Goal: Task Accomplishment & Management: Manage account settings

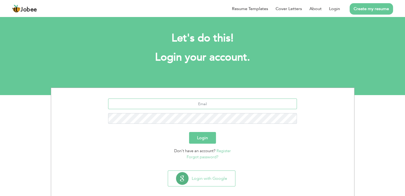
click at [176, 99] on input "text" at bounding box center [202, 104] width 189 height 11
type input "owaisfdev@gmail.com"
click at [189, 132] on button "Login" at bounding box center [202, 138] width 27 height 12
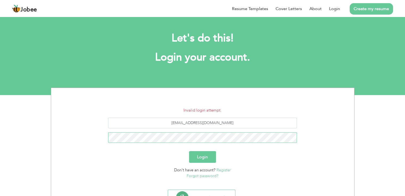
click at [189, 151] on button "Login" at bounding box center [202, 157] width 27 height 12
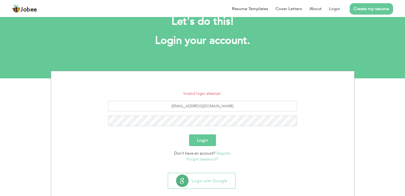
scroll to position [24, 0]
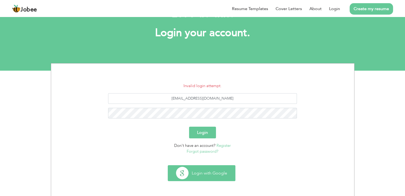
click at [193, 169] on button "Login with Google" at bounding box center [201, 173] width 67 height 15
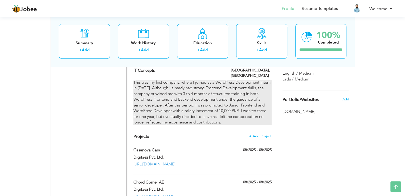
scroll to position [372, 0]
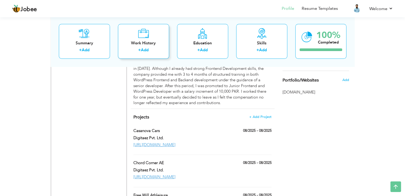
click at [118, 28] on div "Work History + Add" at bounding box center [143, 41] width 51 height 35
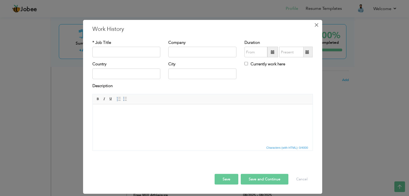
click at [317, 26] on span "×" at bounding box center [316, 25] width 5 height 10
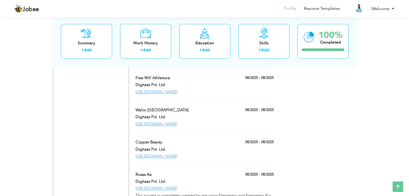
scroll to position [422, 0]
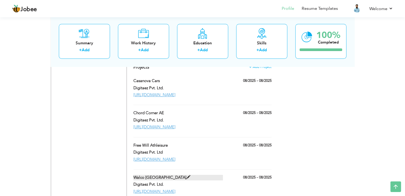
click at [186, 176] on span at bounding box center [188, 178] width 4 height 4
type input "Walco Middle East"
type input "Digitaez Pvt. Ltd."
type input "08/2025"
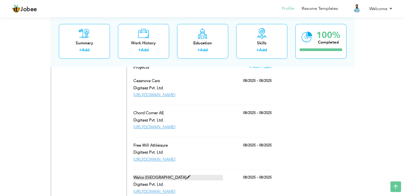
type input "https://walcomech.com/"
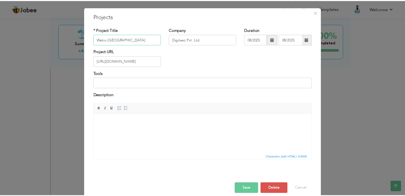
scroll to position [19, 0]
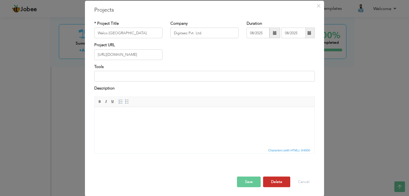
click at [272, 185] on button "Delete" at bounding box center [276, 182] width 27 height 11
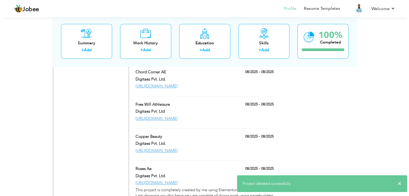
scroll to position [450, 0]
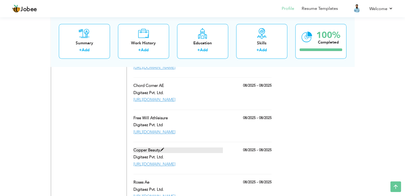
click at [163, 148] on span at bounding box center [162, 150] width 4 height 4
type input "Copper Beauty"
type input "https://copperbeauty.mmindsdemo.com/"
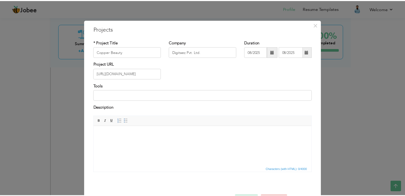
scroll to position [19, 0]
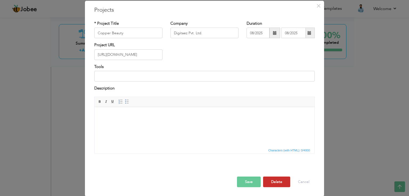
click at [286, 183] on button "Delete" at bounding box center [276, 182] width 27 height 11
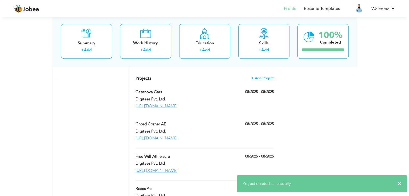
scroll to position [392, 0]
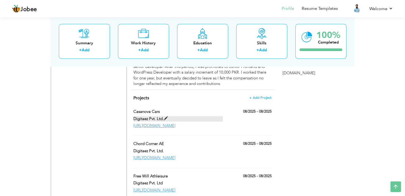
click at [165, 117] on span at bounding box center [166, 119] width 4 height 4
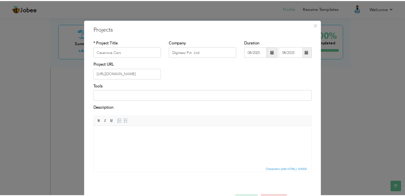
scroll to position [19, 0]
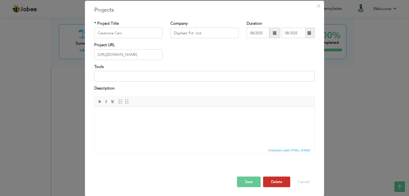
click at [278, 184] on button "Delete" at bounding box center [276, 182] width 27 height 11
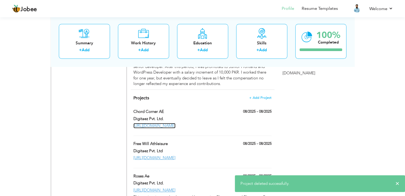
click at [169, 123] on link "https://chordcornerae.com/" at bounding box center [154, 125] width 42 height 5
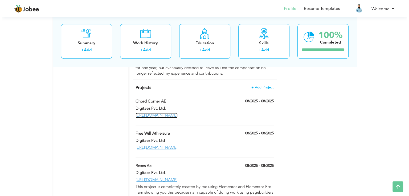
scroll to position [406, 0]
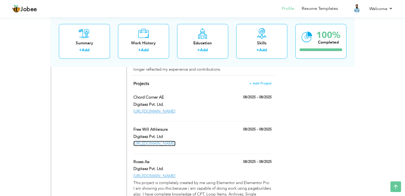
click at [175, 141] on link "https://freewillathleisure.ae/" at bounding box center [154, 143] width 42 height 5
click at [165, 95] on span at bounding box center [166, 97] width 4 height 4
type input "Chord Corner AE"
type input "https://chordcornerae.com/"
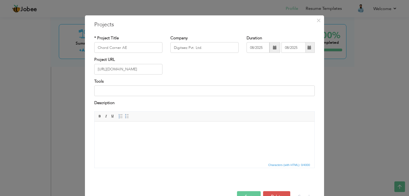
scroll to position [18, 0]
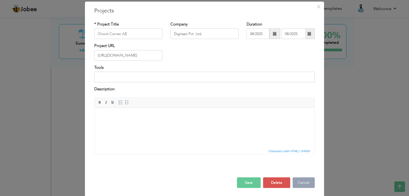
click at [306, 181] on button "Cancel" at bounding box center [303, 182] width 22 height 11
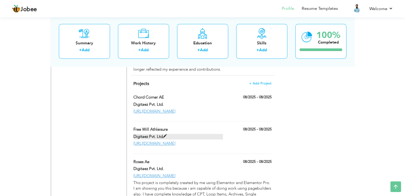
click at [163, 135] on span at bounding box center [165, 137] width 4 height 4
type input "Free Will Athleisure"
type input "Digitaez Pvt. Ltd"
type input "https://freewillathleisure.ae/"
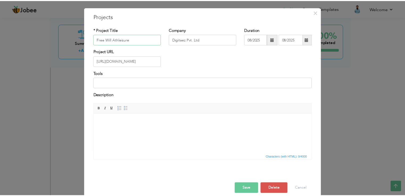
scroll to position [19, 0]
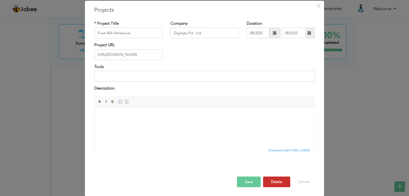
click at [285, 181] on button "Delete" at bounding box center [276, 182] width 27 height 11
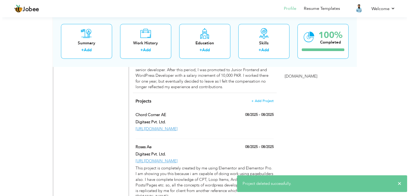
scroll to position [379, 0]
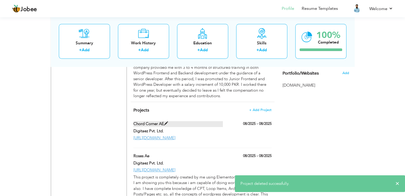
click at [166, 122] on span at bounding box center [166, 124] width 4 height 4
type input "Chord Corner AE"
type input "Digitaez Pvt. Ltd."
type input "https://chordcornerae.com/"
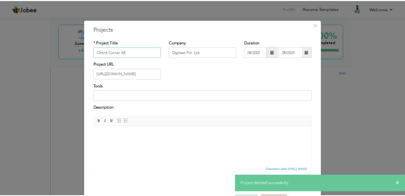
scroll to position [19, 0]
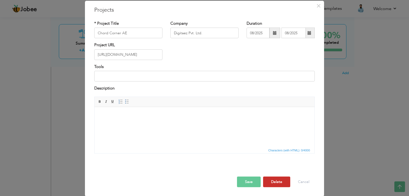
click at [276, 178] on button "Delete" at bounding box center [276, 182] width 27 height 11
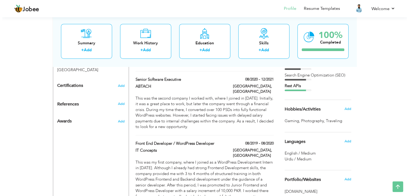
scroll to position [379, 0]
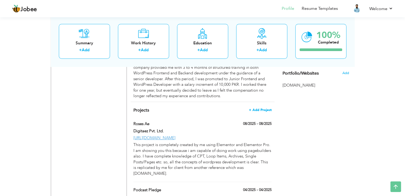
click at [257, 108] on span "+ Add Project" at bounding box center [260, 110] width 23 height 4
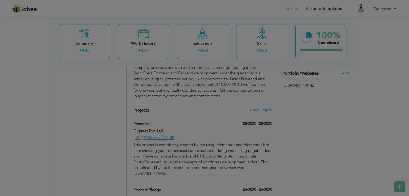
scroll to position [0, 0]
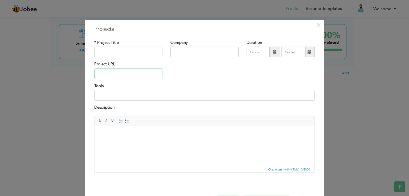
click at [128, 77] on input "text" at bounding box center [128, 74] width 68 height 11
paste input "[URL][DOMAIN_NAME]"
type input "[URL][DOMAIN_NAME]"
click at [132, 56] on input "text" at bounding box center [128, 52] width 68 height 11
type input "Big Boyz Collection"
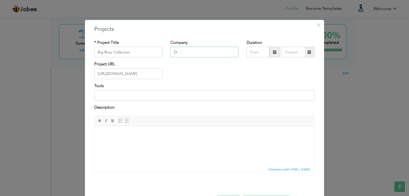
type input "D"
type input "08/2025"
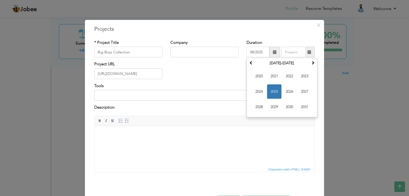
click at [211, 80] on div "Project URL https://bigboyzcollection.com/" at bounding box center [204, 72] width 228 height 22
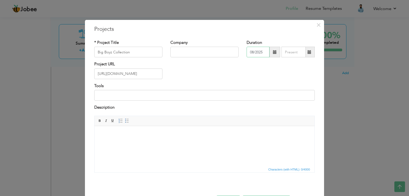
click at [258, 53] on input "08/2025" at bounding box center [257, 52] width 23 height 11
click at [181, 90] on div "Tools" at bounding box center [204, 92] width 220 height 18
click at [179, 94] on input at bounding box center [204, 95] width 220 height 11
type input "Shopify Development"
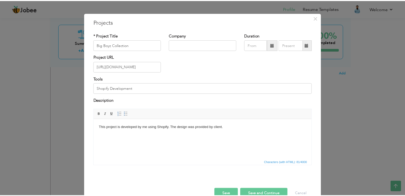
scroll to position [19, 0]
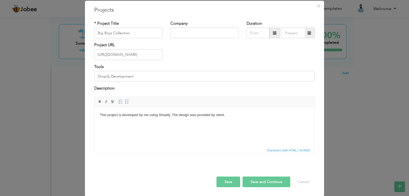
click at [224, 178] on button "Save" at bounding box center [228, 182] width 24 height 11
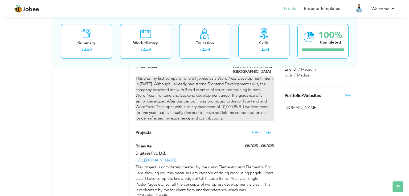
scroll to position [326, 0]
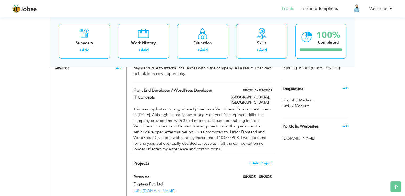
click at [256, 161] on span "+ Add Project" at bounding box center [260, 163] width 23 height 4
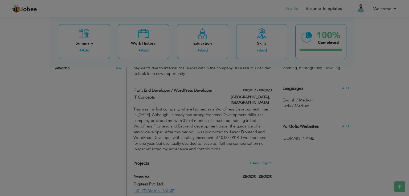
scroll to position [0, 0]
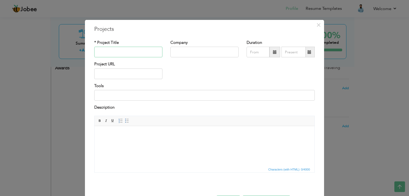
paste input "[URL][DOMAIN_NAME]"
type input "[URL][DOMAIN_NAME]"
type input "First Super Car Rental Dubai"
type input "Digitaez Pvt. Ltd."
type input "08/2025"
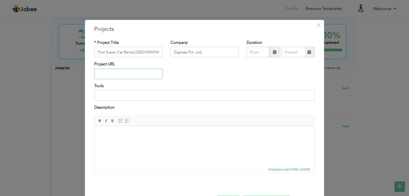
click at [121, 74] on input "text" at bounding box center [128, 74] width 68 height 11
paste input "[URL][DOMAIN_NAME]"
type input "[URL][DOMAIN_NAME]"
click at [125, 96] on input at bounding box center [204, 95] width 220 height 11
type input "T"
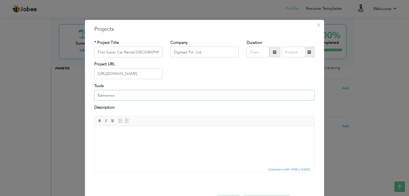
type input "Elementor,"
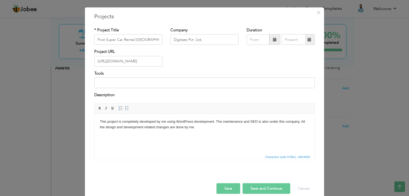
scroll to position [19, 0]
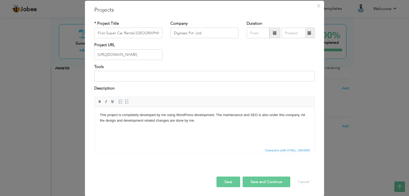
click at [251, 182] on button "Save and Continue" at bounding box center [266, 182] width 48 height 11
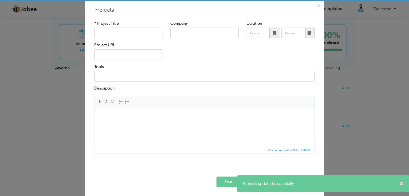
click at [73, 103] on div "× Projects * Project Title Company Duration Project URL Tools Description" at bounding box center [204, 98] width 409 height 196
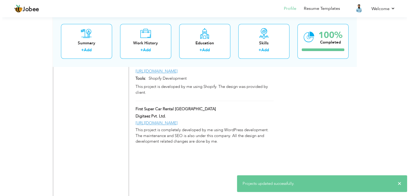
scroll to position [635, 0]
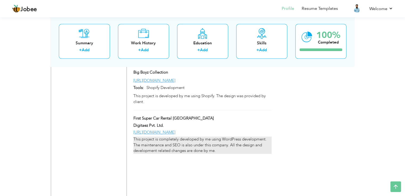
click at [234, 137] on div "This project is completely developed by me using WordPress development. The mai…" at bounding box center [202, 145] width 138 height 17
type input "First Super Car Rental Dubai"
type input "Digitaez Pvt. Ltd."
type input "[URL][DOMAIN_NAME]"
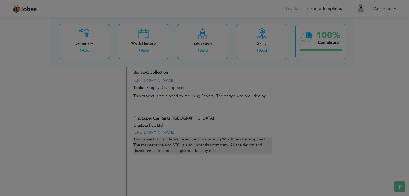
scroll to position [0, 0]
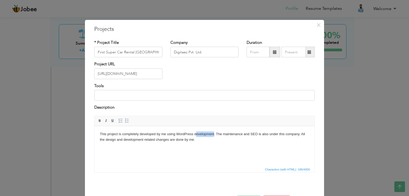
drag, startPoint x: 214, startPoint y: 134, endPoint x: 195, endPoint y: 134, distance: 18.6
click at [195, 134] on body "This project is completely developed by me using WordPress development. The mai…" at bounding box center [204, 136] width 209 height 11
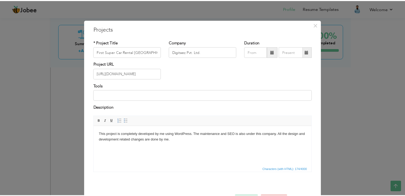
scroll to position [19, 0]
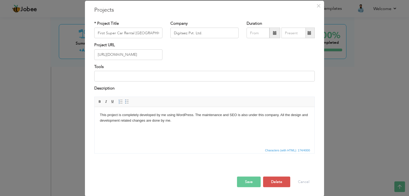
click at [240, 181] on button "Save" at bounding box center [249, 182] width 24 height 11
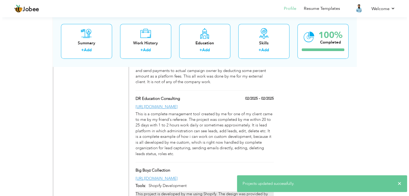
scroll to position [582, 0]
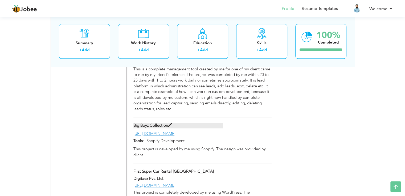
click at [156, 123] on label "Big Boyz Collection" at bounding box center [177, 126] width 89 height 6
type input "Big Boyz Collection"
type input "[URL][DOMAIN_NAME]"
type input "Shopify Development"
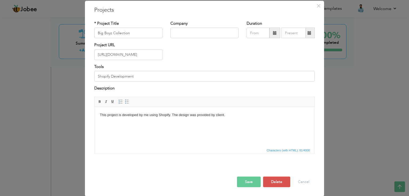
scroll to position [0, 0]
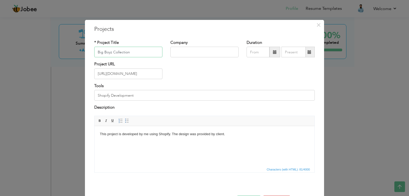
click at [147, 52] on input "Big Boyz Collection" at bounding box center [128, 52] width 68 height 11
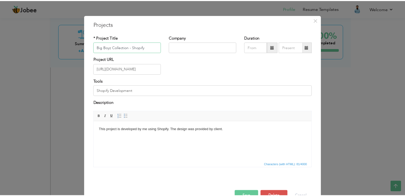
scroll to position [19, 0]
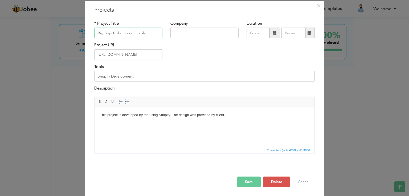
type input "Big Boyz Collection - Shopify"
click at [245, 184] on button "Save" at bounding box center [249, 182] width 24 height 11
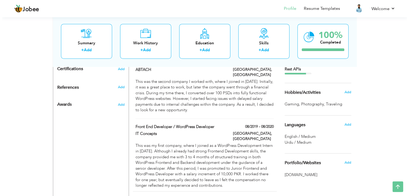
scroll to position [343, 0]
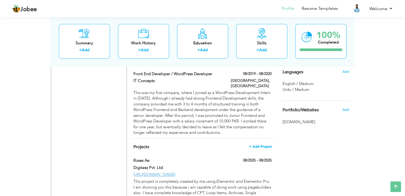
click at [266, 145] on span "+ Add Project" at bounding box center [260, 147] width 23 height 4
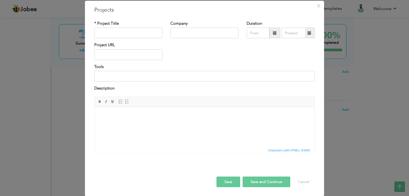
scroll to position [0, 0]
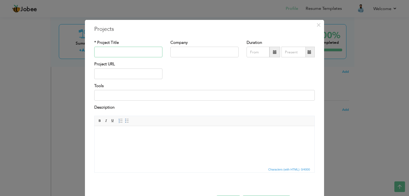
click at [144, 48] on input "text" at bounding box center [128, 52] width 68 height 11
type input "Dream Rides Dubai"
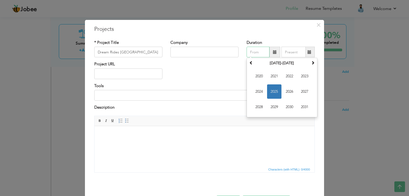
type input "08/2025"
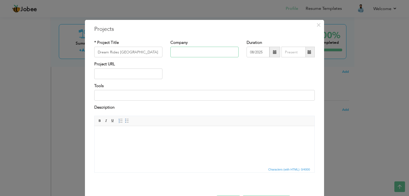
click at [205, 56] on input "text" at bounding box center [204, 52] width 68 height 11
type input "Digitaez Pvt. Ltd."
click at [153, 73] on input "text" at bounding box center [128, 74] width 68 height 11
paste input "[URL][DOMAIN_NAME]"
type input "[URL][DOMAIN_NAME]"
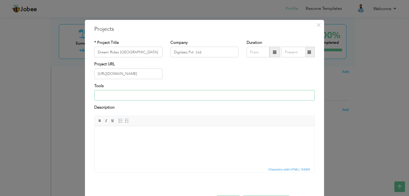
type input "W"
click at [148, 57] on input "Dream Rides Dubai" at bounding box center [128, 52] width 68 height 11
type input "Dream Rides [GEOGRAPHIC_DATA] - Webflow"
type input "08/2025"
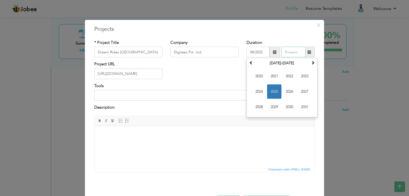
type input "08/2025"
click at [254, 52] on input "08/2025" at bounding box center [257, 52] width 23 height 11
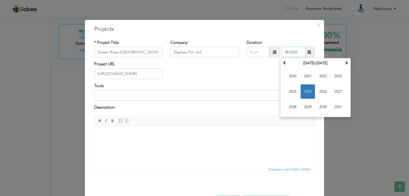
click at [281, 52] on input "08/2025" at bounding box center [293, 52] width 24 height 11
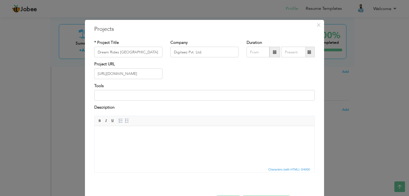
click at [191, 79] on div "Project URL https://www.dreamridesdubai.ae/" at bounding box center [204, 72] width 228 height 22
drag, startPoint x: 139, startPoint y: 128, endPoint x: 156, endPoint y: 130, distance: 17.1
click at [139, 128] on html at bounding box center [204, 134] width 220 height 16
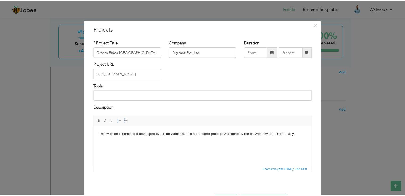
scroll to position [19, 0]
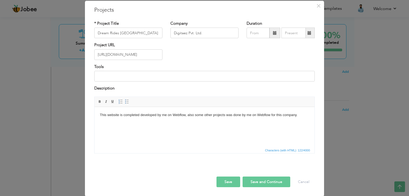
click at [256, 184] on button "Save and Continue" at bounding box center [266, 182] width 48 height 11
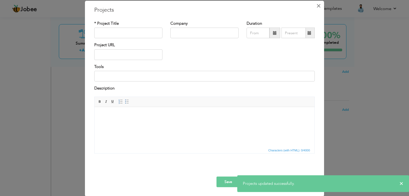
click at [318, 9] on span "×" at bounding box center [318, 6] width 5 height 10
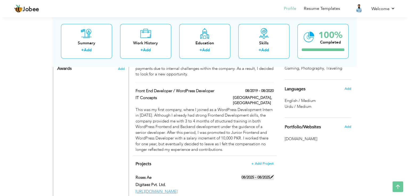
scroll to position [369, 0]
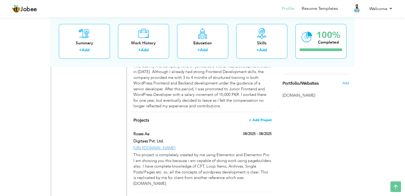
click at [261, 118] on span "+ Add Project" at bounding box center [260, 120] width 23 height 4
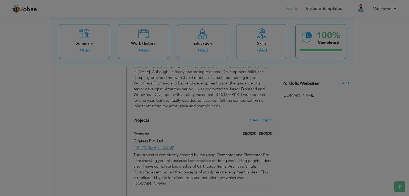
scroll to position [0, 0]
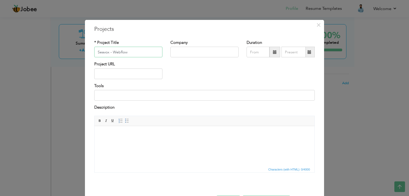
type input "Seavox - Webflow"
type input "08/2025"
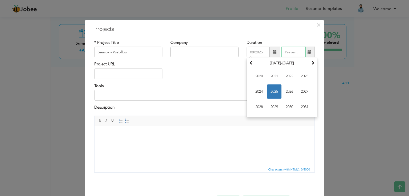
type input "08/2025"
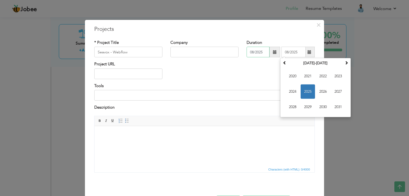
click at [258, 55] on input "08/2025" at bounding box center [257, 52] width 23 height 11
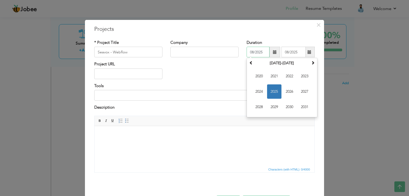
click at [258, 55] on input "08/2025" at bounding box center [257, 52] width 23 height 11
click at [286, 51] on input "08/2025" at bounding box center [293, 52] width 24 height 11
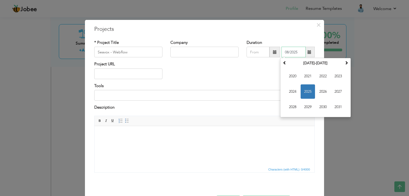
click at [286, 51] on input "08/2025" at bounding box center [293, 52] width 24 height 11
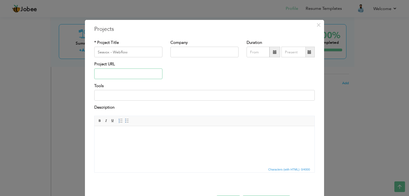
click at [119, 70] on input "text" at bounding box center [128, 74] width 68 height 11
paste input "[URL][DOMAIN_NAME]"
type input "[URL][DOMAIN_NAME]"
click at [141, 142] on html at bounding box center [204, 134] width 220 height 16
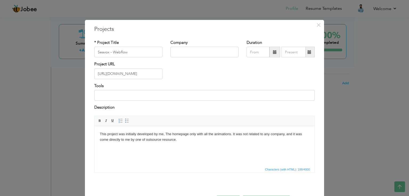
copy body "This project was initially developed by me, The homepage only with all the anim…"
click at [139, 53] on input "Seavox - Webflow" at bounding box center [128, 52] width 68 height 11
click at [159, 138] on body "This project was initially developed by me, The homepage only with all the anim…" at bounding box center [204, 136] width 209 height 11
copy body "This project was initially developed by me, The homepage only with all the anim…"
click at [203, 139] on body "This project was initially developed by me, The homepage only with all the anim…" at bounding box center [204, 136] width 209 height 11
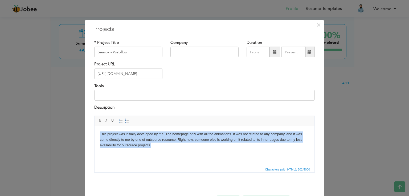
copy body "This project was initially developed by me, The homepage only with all the anim…"
click at [170, 141] on body "This project was initially developed by me, The homepage only with all the anim…" at bounding box center [204, 139] width 209 height 16
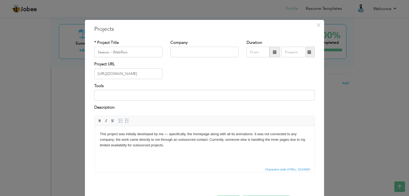
click at [170, 135] on body "This project was initially developed by me — specifically, the homepage along w…" at bounding box center [204, 139] width 209 height 16
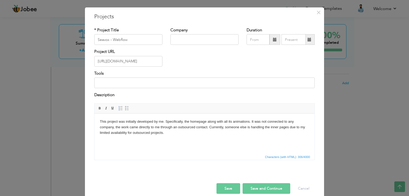
scroll to position [19, 0]
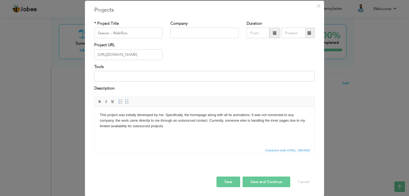
click at [257, 183] on button "Save and Continue" at bounding box center [266, 182] width 48 height 11
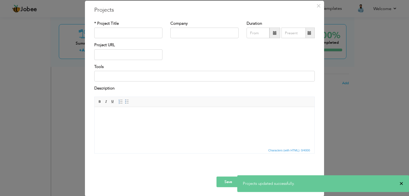
click at [401, 185] on span "×" at bounding box center [401, 183] width 4 height 5
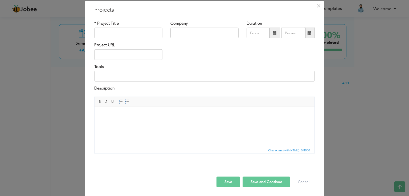
click at [298, 182] on body "Jobee Profile Resume Templates Resume Templates Cover Letters About My Resume W…" at bounding box center [204, 82] width 409 height 903
click at [299, 179] on button "Cancel" at bounding box center [303, 182] width 22 height 11
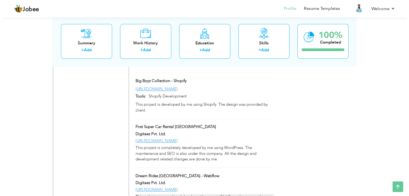
scroll to position [582, 0]
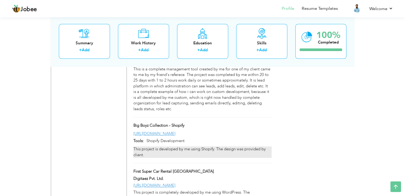
click at [157, 147] on div "This project is developed by me using Shopify. The design was provided by clien…" at bounding box center [202, 152] width 138 height 11
type input "Big Boyz Collection - Shopify"
type input "[URL][DOMAIN_NAME]"
type input "Shopify Development"
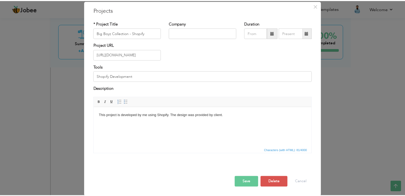
scroll to position [0, 0]
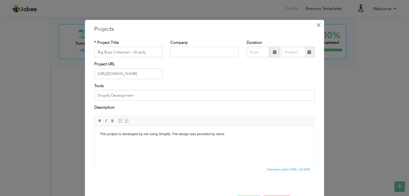
click at [316, 24] on span "×" at bounding box center [318, 25] width 5 height 10
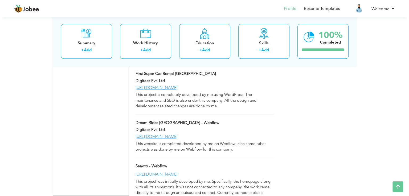
scroll to position [694, 0]
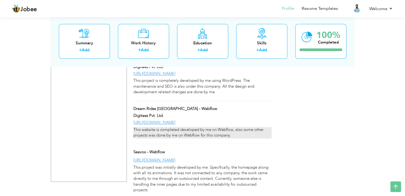
click at [165, 127] on div "This website is completed developed by me on Webflow, also some other projects …" at bounding box center [202, 132] width 138 height 11
type input "Dream Rides [GEOGRAPHIC_DATA] - Webflow"
type input "Digitaez Pvt. Ltd."
type input "[URL][DOMAIN_NAME]"
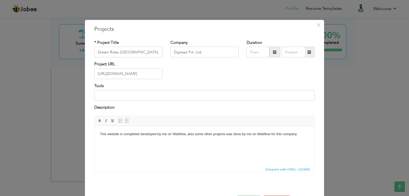
click at [148, 139] on html "This website is completed developed by me on Webflow, also some other projects …" at bounding box center [204, 134] width 220 height 16
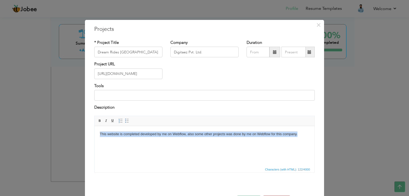
copy body "This website is completed developed by me on Webflow, also some other projects …"
click at [167, 139] on html "This website is completed developed by me on Webflow, also some other projects …" at bounding box center [204, 134] width 220 height 16
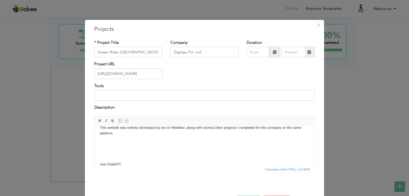
scroll to position [0, 0]
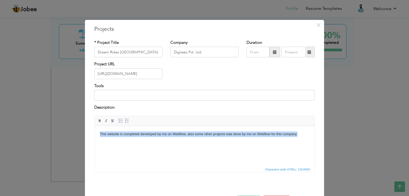
paste body
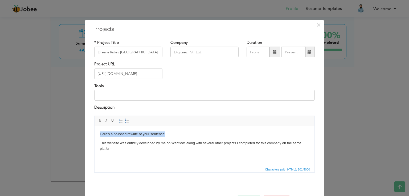
drag, startPoint x: 173, startPoint y: 135, endPoint x: 57, endPoint y: 131, distance: 115.2
click at [94, 131] on html "Here’s a polished rewrite of your sentence: This website was entirely developed…" at bounding box center [204, 141] width 220 height 31
click at [100, 142] on p "This website was entirely developed by me on Webflow, along with several other …" at bounding box center [204, 145] width 209 height 11
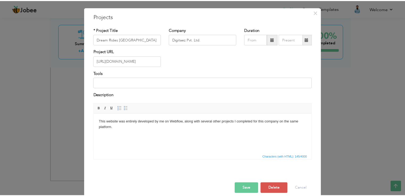
scroll to position [19, 0]
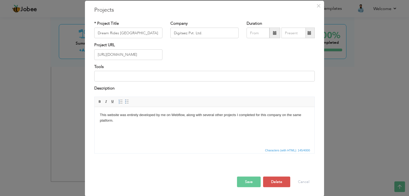
click at [250, 179] on button "Save" at bounding box center [249, 182] width 24 height 11
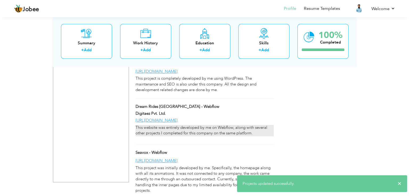
scroll to position [697, 0]
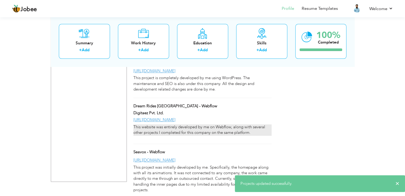
click at [215, 124] on p "This website was entirely developed by me on Webflow, along with several other …" at bounding box center [202, 129] width 138 height 11
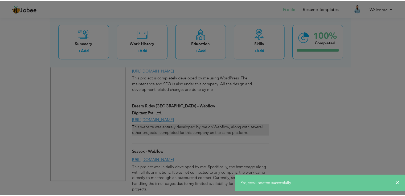
scroll to position [0, 0]
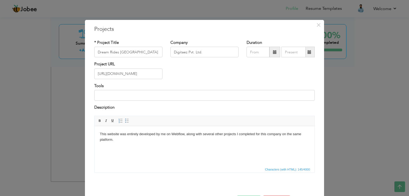
click at [343, 108] on div "× Projects * Project Title Dream Rides Dubai - Webflow Company Digitaez Pvt. Lt…" at bounding box center [204, 98] width 409 height 196
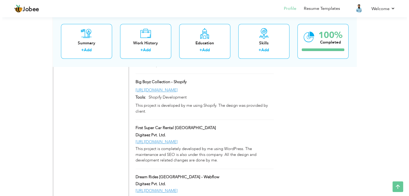
scroll to position [617, 0]
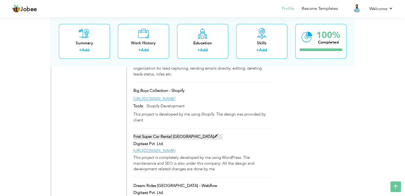
click at [178, 134] on label "First Super Car Rental Dubai" at bounding box center [177, 137] width 89 height 6
type input "First Super Car Rental Dubai"
type input "[URL][DOMAIN_NAME]"
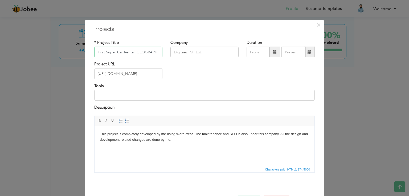
click at [153, 49] on input "First Super Car Rental Dubai" at bounding box center [128, 52] width 68 height 11
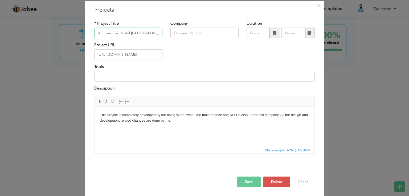
type input "First Super Car Rental [GEOGRAPHIC_DATA] - WordPres"
click at [187, 129] on html "This project is completely developed by me using WordPress. The maintenance and…" at bounding box center [204, 118] width 220 height 22
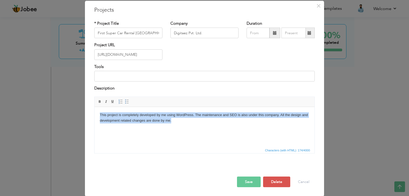
copy body "This project is completely developed by me using WordPress. The maintenance and…"
click at [165, 129] on html "This project is completely developed by me using WordPress. The maintenance and…" at bounding box center [204, 118] width 220 height 22
paste body
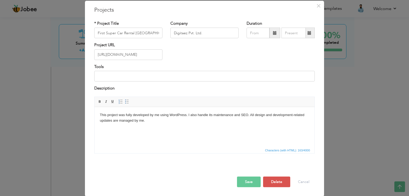
click at [240, 116] on p "This project was fully developed by me using WordPress. I also handle its maint…" at bounding box center [204, 117] width 209 height 11
click at [250, 179] on button "Save" at bounding box center [249, 182] width 24 height 11
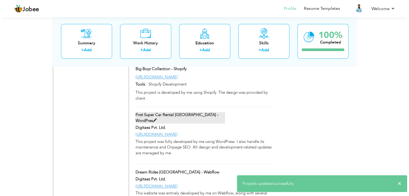
scroll to position [670, 0]
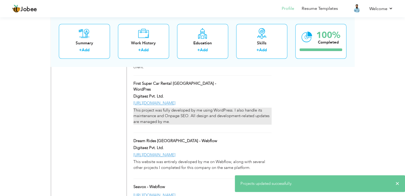
click at [164, 108] on p "This project was fully developed by me using WordPress. I also handle its maint…" at bounding box center [202, 116] width 138 height 17
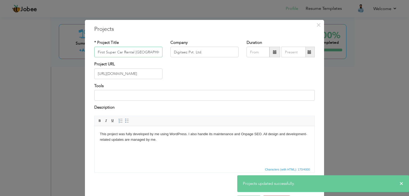
scroll to position [0, 5]
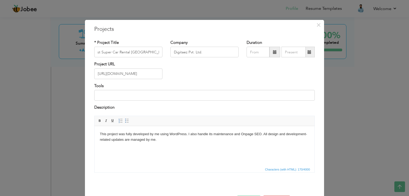
click at [155, 140] on p "This project was fully developed by me using WordPress. I also handle its maint…" at bounding box center [204, 136] width 209 height 11
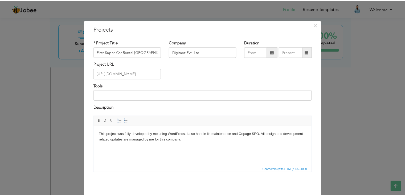
scroll to position [19, 0]
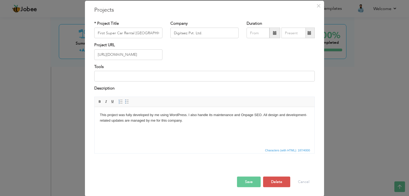
click at [240, 180] on button "Save" at bounding box center [249, 182] width 24 height 11
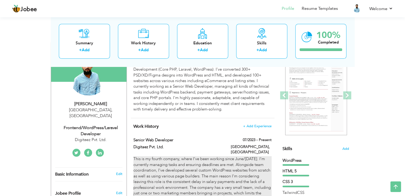
scroll to position [0, 0]
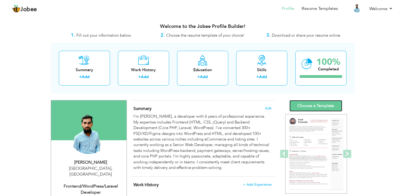
click at [313, 105] on link "Choose a Template" at bounding box center [315, 105] width 53 height 11
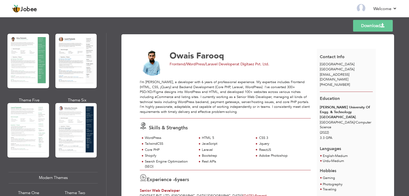
scroll to position [133, 0]
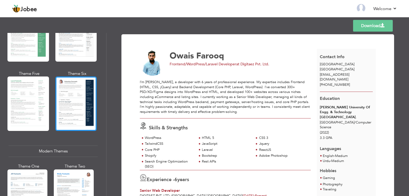
click at [68, 105] on div at bounding box center [75, 104] width 41 height 55
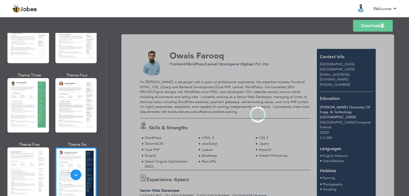
scroll to position [0, 0]
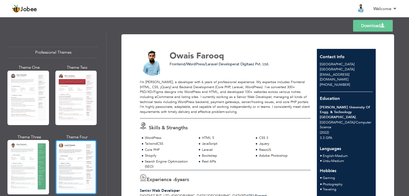
click at [84, 152] on div at bounding box center [75, 167] width 41 height 55
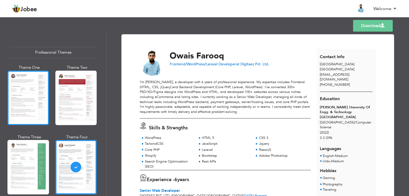
click at [39, 99] on div at bounding box center [27, 98] width 41 height 55
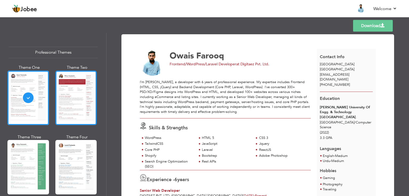
click at [63, 100] on div at bounding box center [75, 98] width 41 height 55
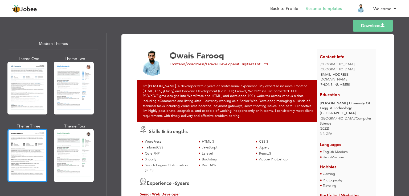
scroll to position [266, 0]
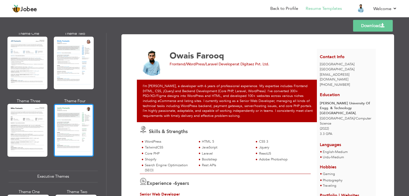
click at [64, 122] on div at bounding box center [74, 130] width 40 height 53
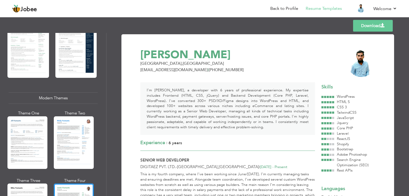
scroll to position [133, 0]
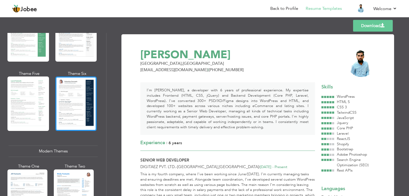
click at [68, 107] on div at bounding box center [75, 104] width 41 height 55
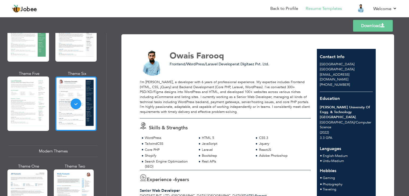
scroll to position [213, 0]
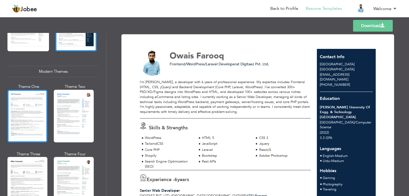
click at [38, 120] on div at bounding box center [27, 116] width 40 height 53
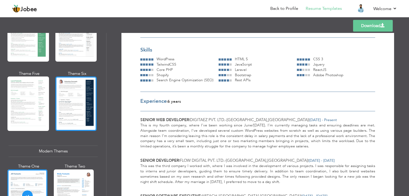
scroll to position [106, 0]
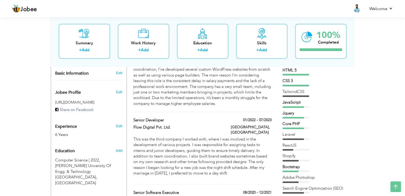
click at [307, 111] on div "Jquery" at bounding box center [315, 114] width 66 height 6
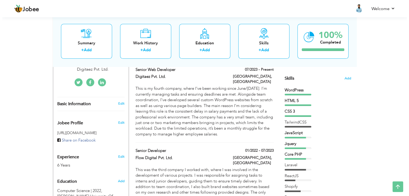
scroll to position [106, 0]
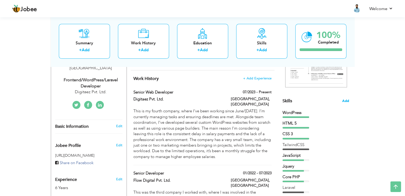
click at [344, 99] on span "Add" at bounding box center [345, 101] width 7 height 5
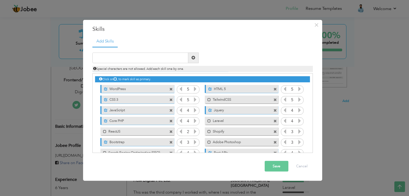
click at [282, 101] on icon at bounding box center [284, 99] width 5 height 5
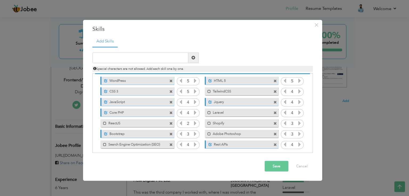
scroll to position [12, 0]
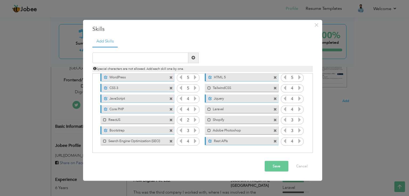
click at [298, 120] on icon at bounding box center [299, 120] width 5 height 5
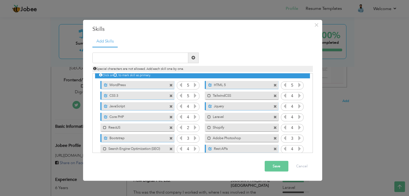
scroll to position [0, 0]
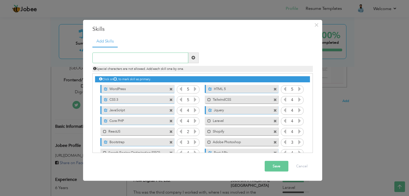
click at [135, 59] on input "text" at bounding box center [140, 58] width 96 height 11
type input "Webflow"
click at [190, 59] on span at bounding box center [193, 58] width 10 height 11
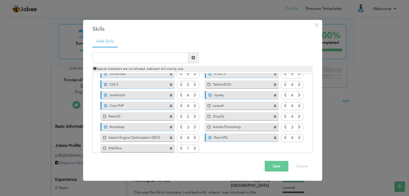
scroll to position [22, 0]
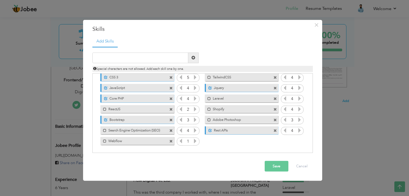
click at [195, 139] on icon at bounding box center [195, 141] width 5 height 5
click at [283, 168] on button "Save" at bounding box center [276, 166] width 24 height 11
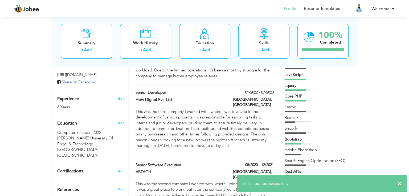
scroll to position [133, 0]
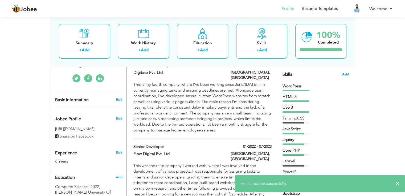
click at [343, 75] on span "Add" at bounding box center [345, 74] width 7 height 5
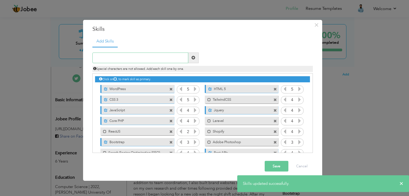
scroll to position [22, 0]
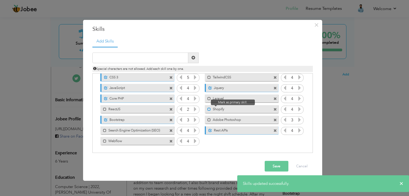
click at [207, 110] on span at bounding box center [208, 109] width 3 height 3
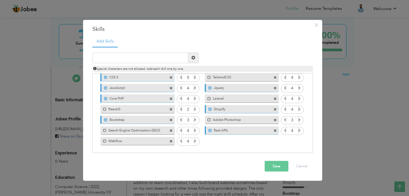
click at [113, 140] on label "Webflow" at bounding box center [133, 140] width 54 height 7
click at [275, 166] on button "Save" at bounding box center [276, 166] width 24 height 11
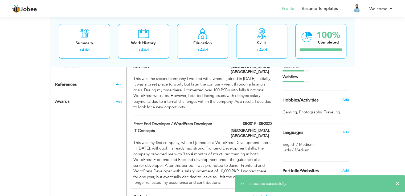
scroll to position [160, 0]
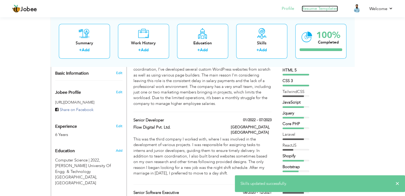
click at [320, 8] on link "Resume Templates" at bounding box center [319, 9] width 36 height 6
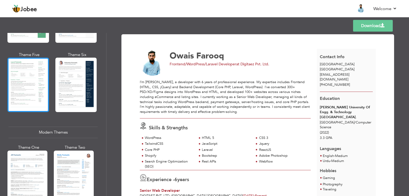
scroll to position [160, 0]
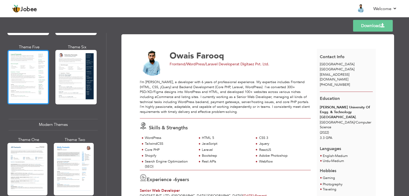
click at [27, 90] on div at bounding box center [27, 77] width 41 height 55
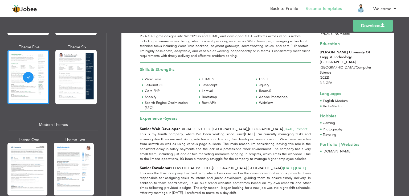
scroll to position [0, 0]
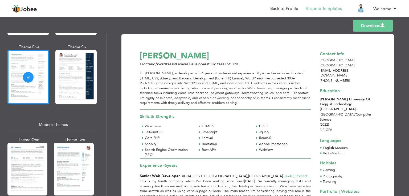
click at [366, 28] on link "Download" at bounding box center [373, 26] width 40 height 12
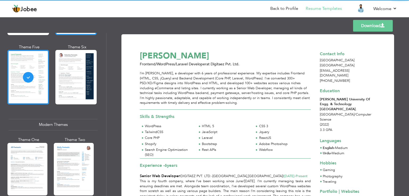
scroll to position [53, 0]
